Goal: Find specific page/section: Find specific page/section

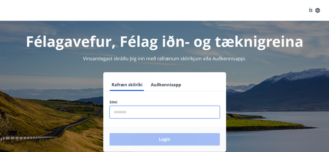
click at [127, 115] on input "phone" at bounding box center [164, 112] width 110 height 13
type input "*"
type input "********"
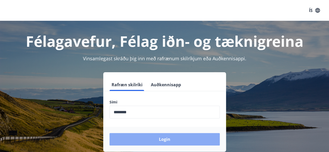
click at [170, 143] on button "Login" at bounding box center [164, 139] width 110 height 12
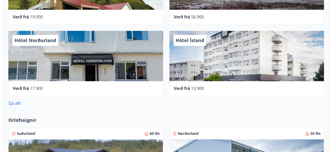
scroll to position [353, 0]
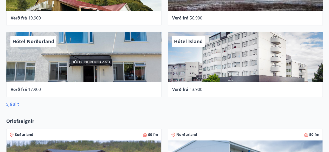
click at [208, 68] on div "Hótel Ísland" at bounding box center [245, 57] width 155 height 50
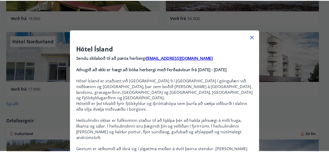
scroll to position [0, 0]
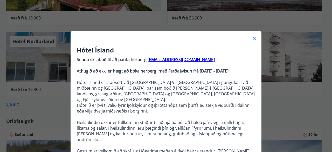
click at [252, 40] on icon at bounding box center [254, 38] width 6 height 6
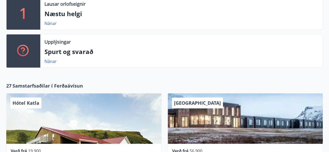
scroll to position [87, 0]
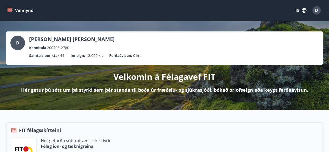
click at [11, 9] on icon "menu" at bounding box center [9, 10] width 5 height 5
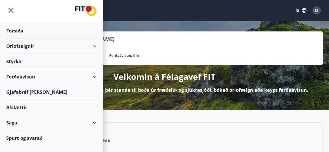
click at [18, 92] on div "Gjafabréf [PERSON_NAME]" at bounding box center [51, 91] width 90 height 15
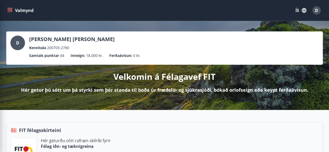
click at [160, 57] on ul "Samtals punktar 44 Inneign : 18.000 kr. Ferðaávísun : 0 kr." at bounding box center [164, 56] width 308 height 10
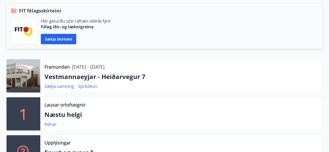
scroll to position [135, 0]
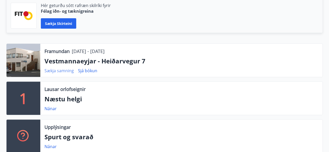
click at [66, 72] on link "Sækja samning" at bounding box center [58, 71] width 29 height 6
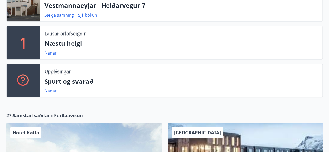
scroll to position [208, 0]
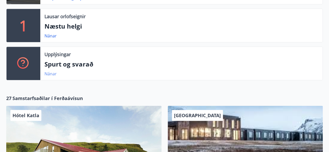
click at [51, 74] on link "Nánar" at bounding box center [50, 74] width 12 height 6
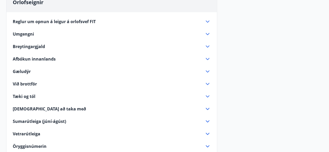
scroll to position [62, 0]
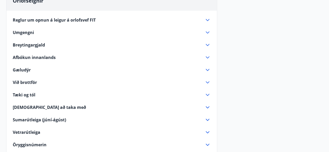
click at [47, 57] on span "Afbókun innanlands" at bounding box center [34, 58] width 43 height 6
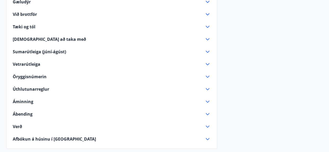
scroll to position [270, 0]
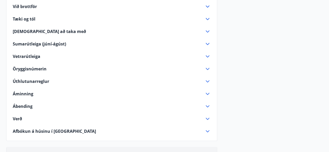
click at [15, 121] on span "Verð" at bounding box center [17, 119] width 9 height 6
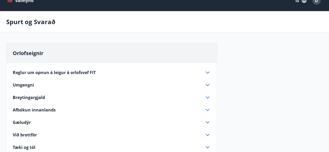
scroll to position [0, 0]
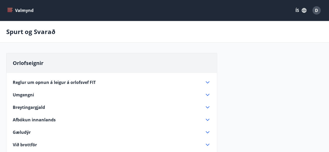
click at [9, 9] on icon "menu" at bounding box center [10, 9] width 5 height 1
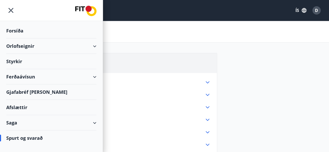
click at [16, 45] on div "Orlofseignir" at bounding box center [51, 45] width 90 height 15
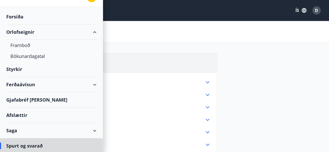
scroll to position [15, 0]
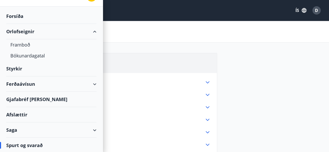
click at [37, 83] on div "Ferðaávísun" at bounding box center [51, 83] width 90 height 15
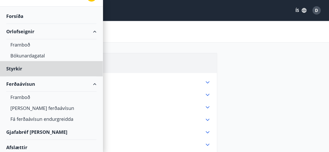
click at [98, 11] on div "Forsíða" at bounding box center [51, 16] width 103 height 15
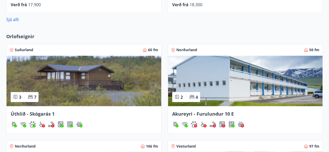
scroll to position [436, 0]
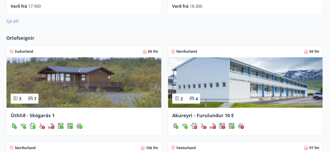
click at [14, 19] on link "Sjá allt" at bounding box center [12, 21] width 13 height 6
